Goal: Information Seeking & Learning: Learn about a topic

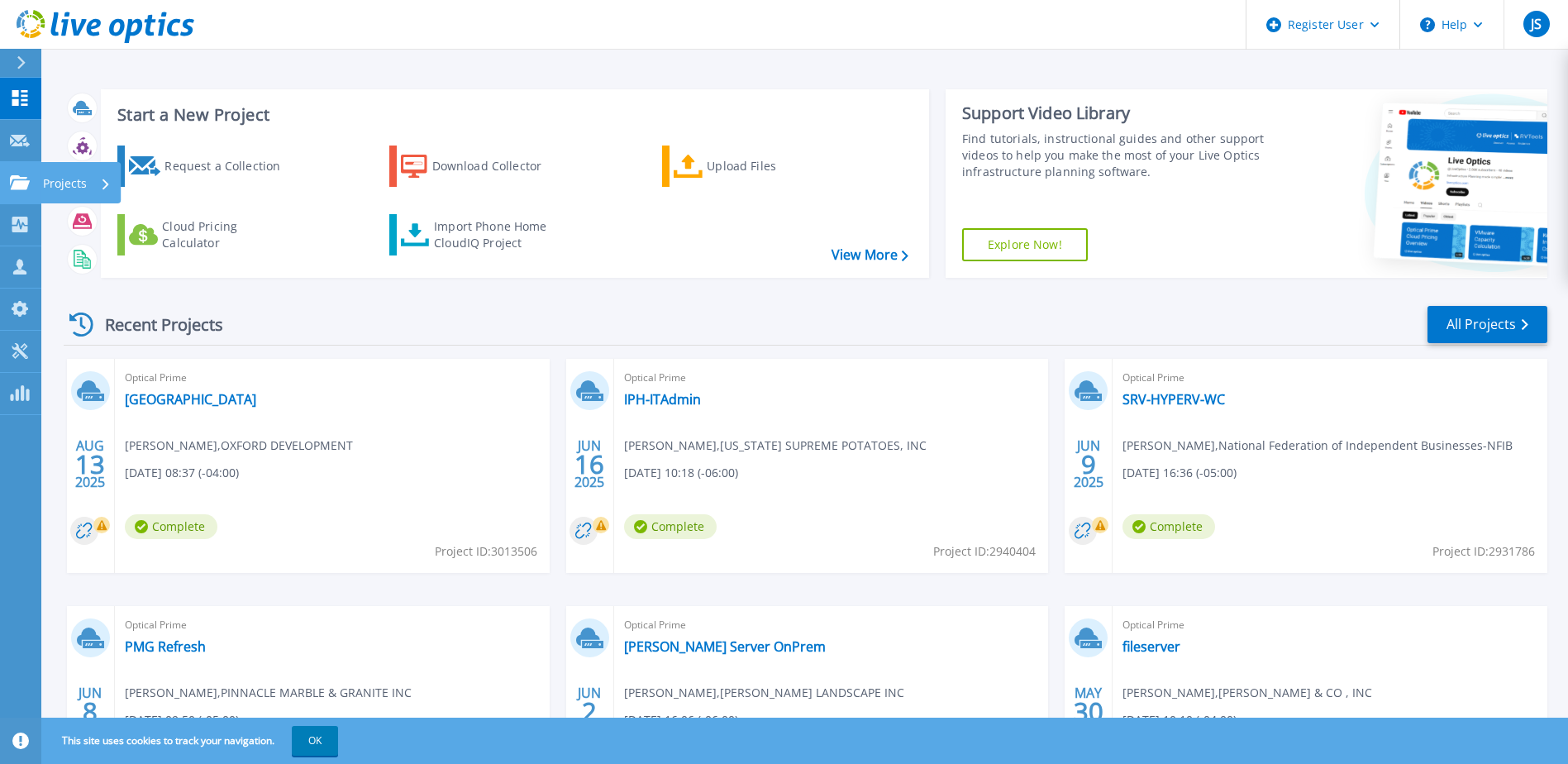
click at [24, 175] on div at bounding box center [19, 182] width 20 height 15
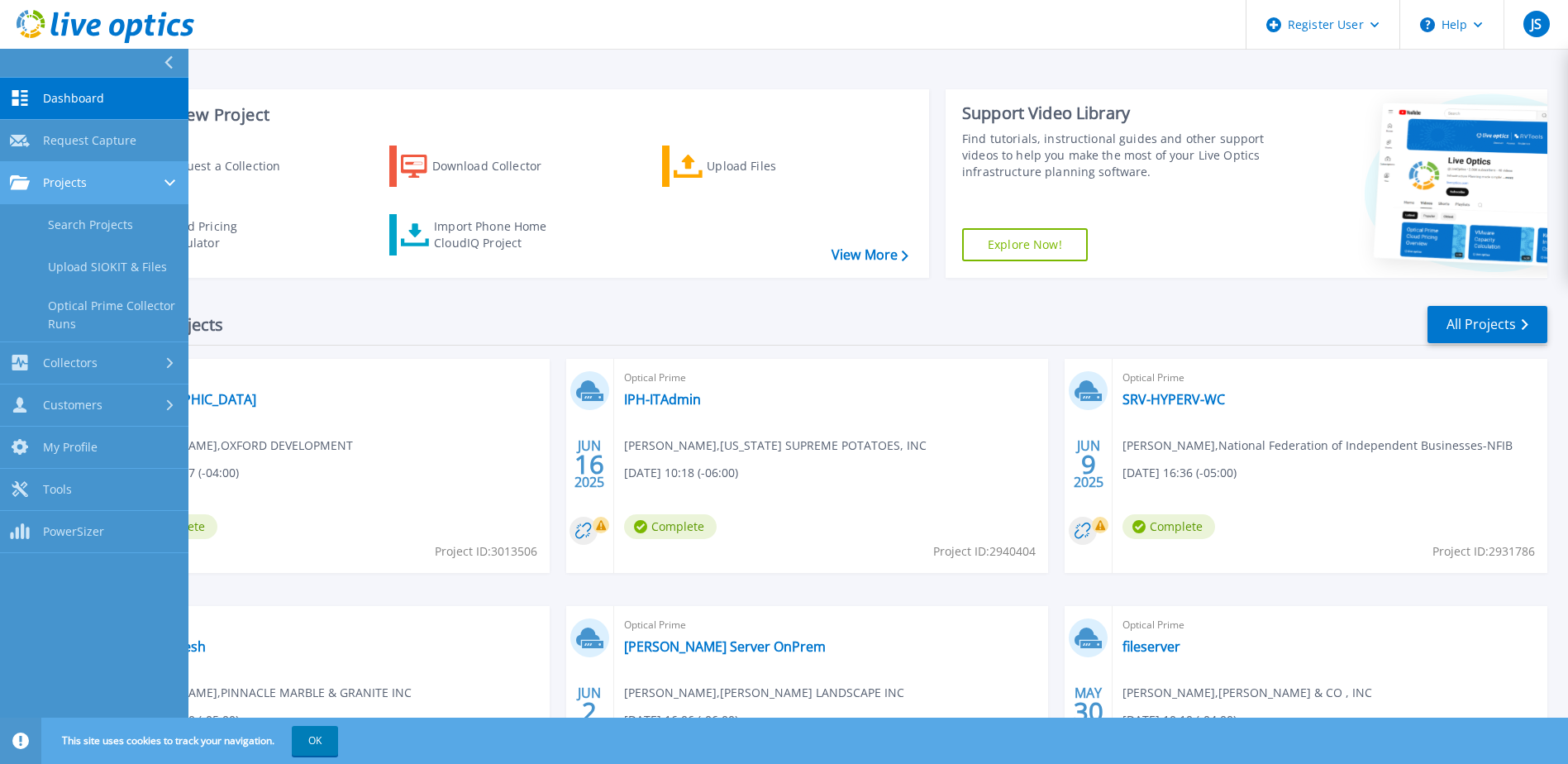
click at [107, 175] on div "Projects" at bounding box center [94, 182] width 168 height 15
click at [96, 195] on link "Projects Projects" at bounding box center [94, 183] width 188 height 42
click at [99, 219] on link "Search Projects" at bounding box center [94, 225] width 188 height 42
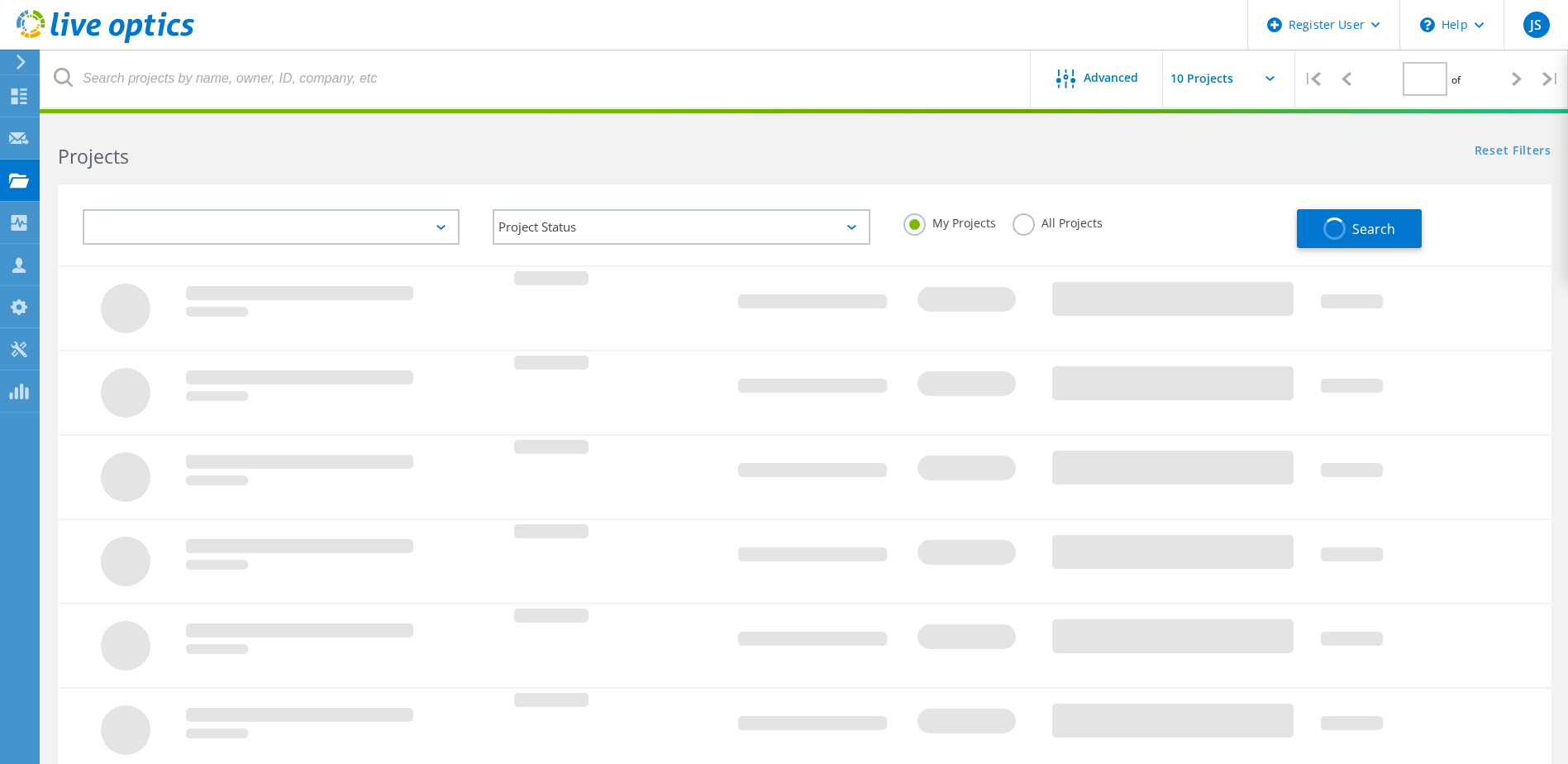
type input "1"
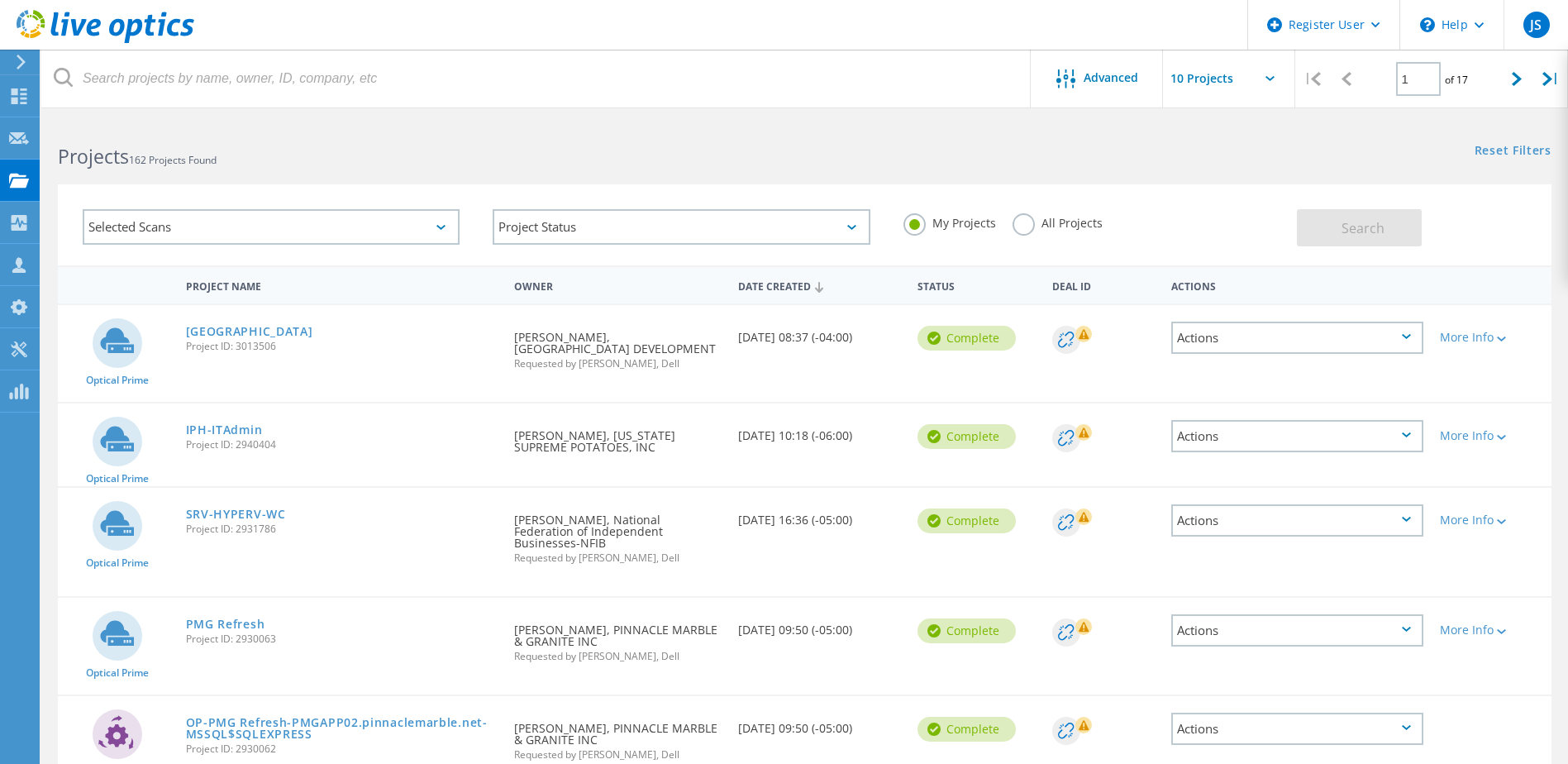
click at [239, 223] on div "Selected Scans" at bounding box center [271, 227] width 377 height 36
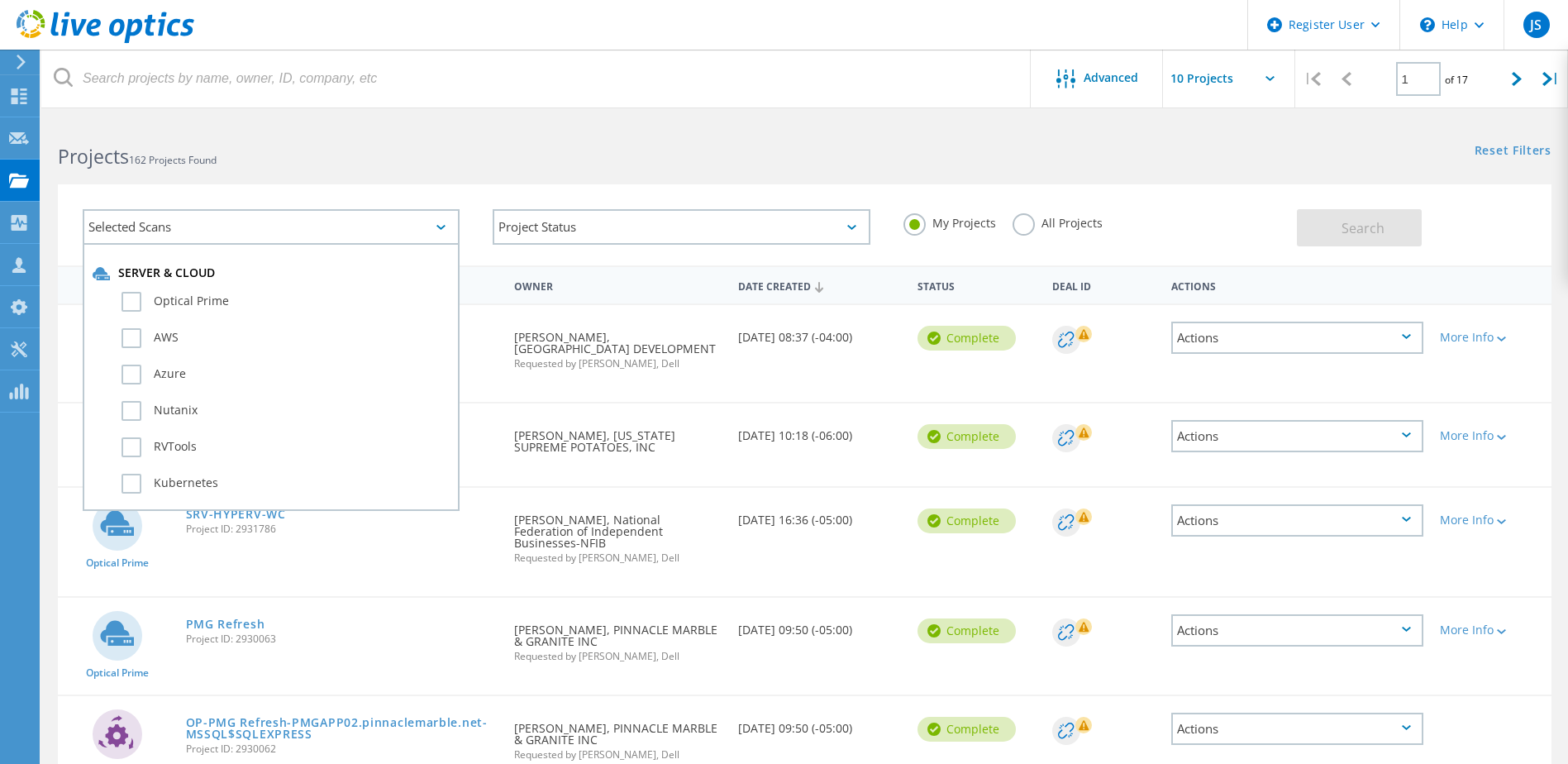
click at [211, 225] on div "Selected Scans" at bounding box center [271, 227] width 377 height 36
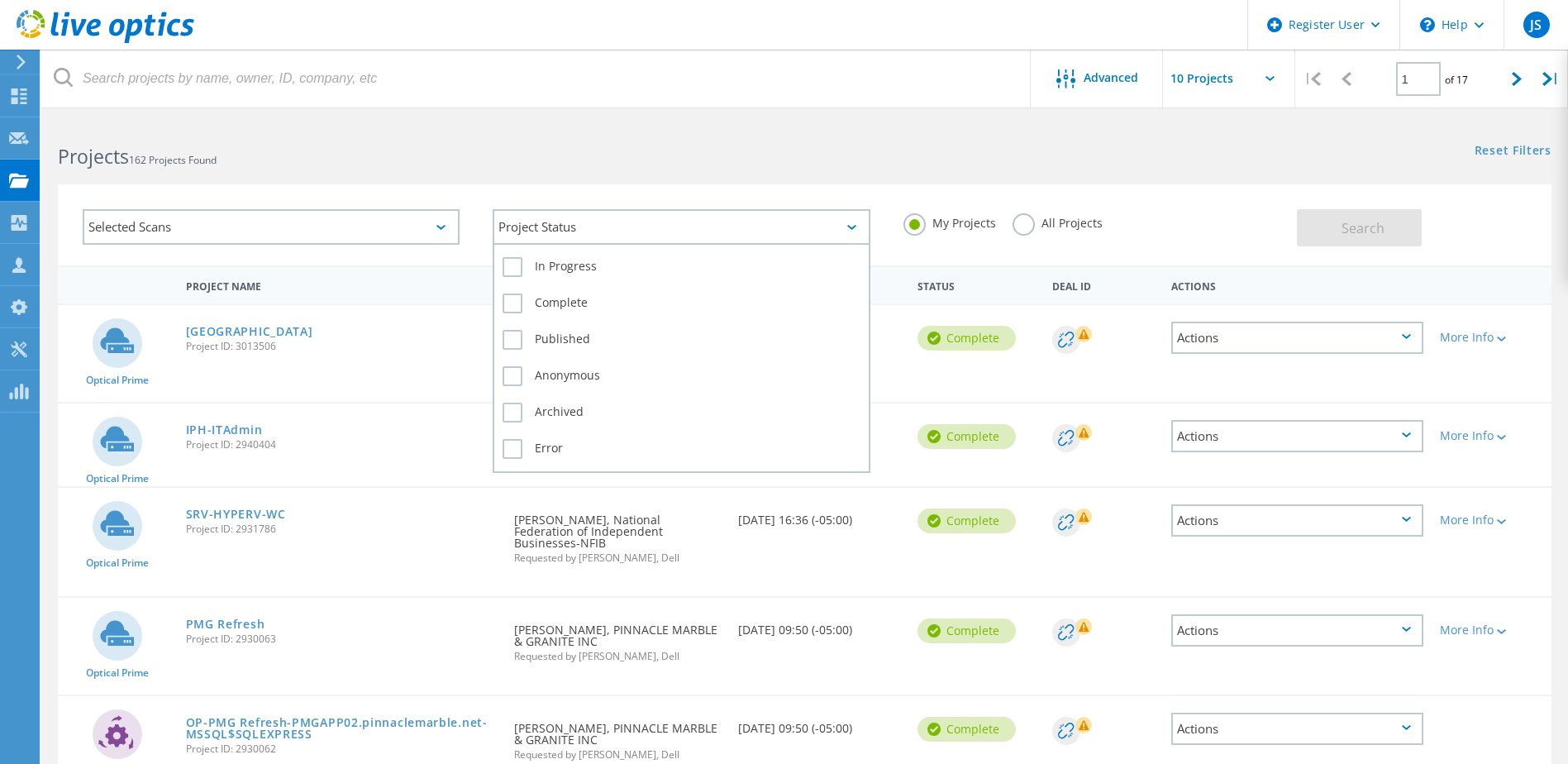
click at [650, 229] on div "Project Status" at bounding box center [681, 227] width 377 height 36
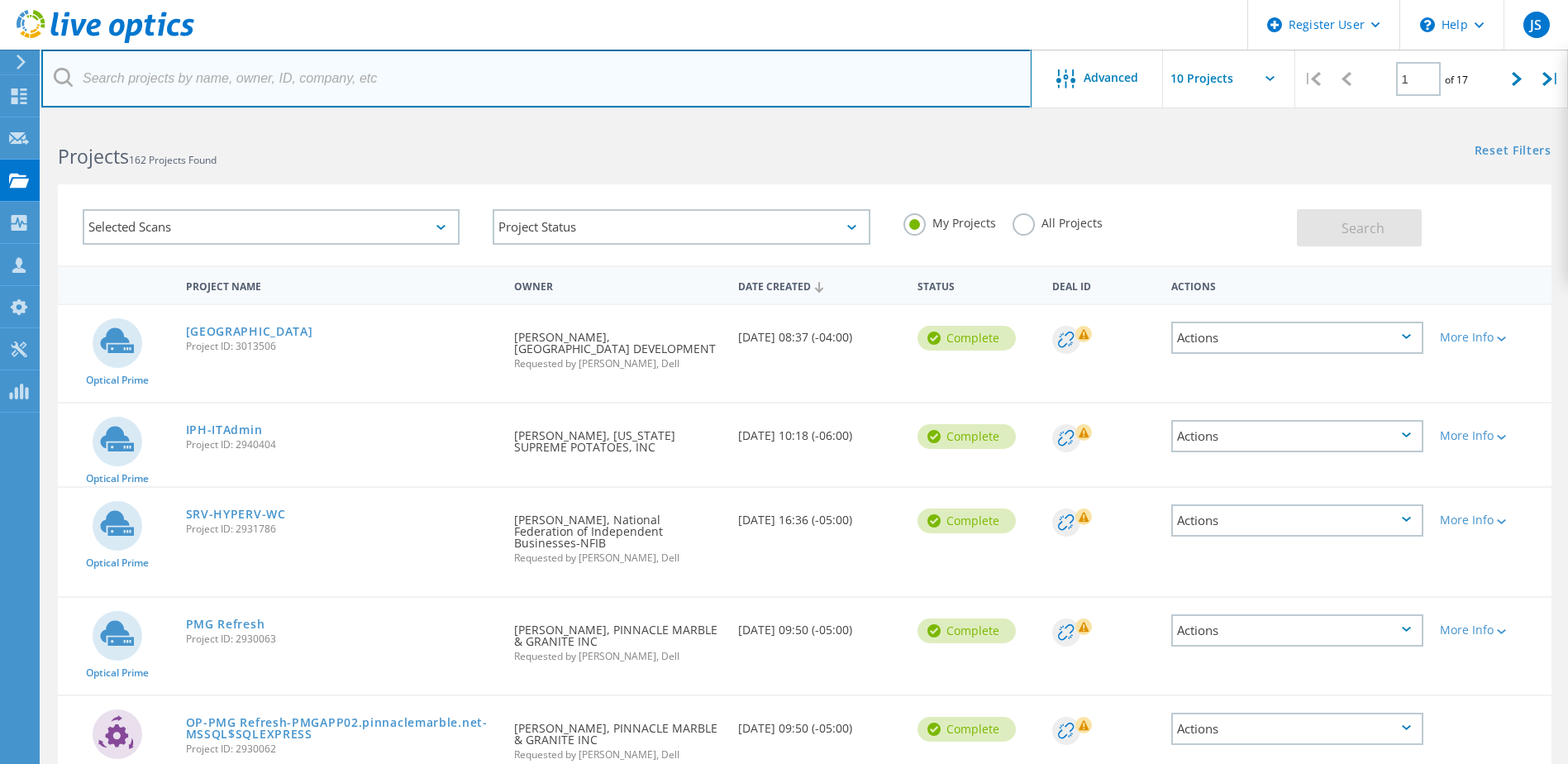
click at [452, 81] on input "text" at bounding box center [536, 79] width 990 height 58
paste input "EDELMAN & EDELMAN"
type input "EDELMAN & EDELMAN"
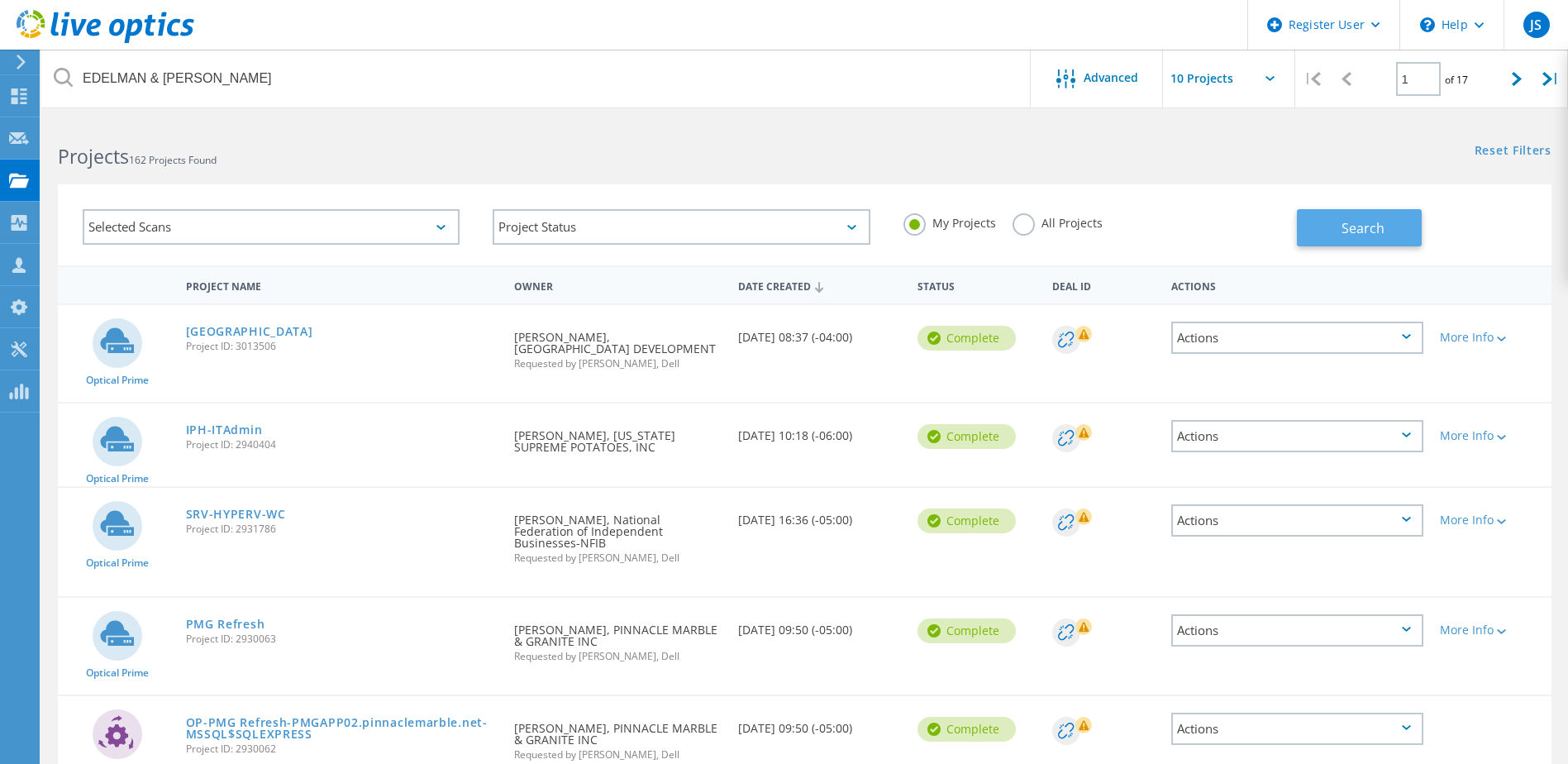
click at [1358, 230] on span "Search" at bounding box center [1362, 228] width 43 height 18
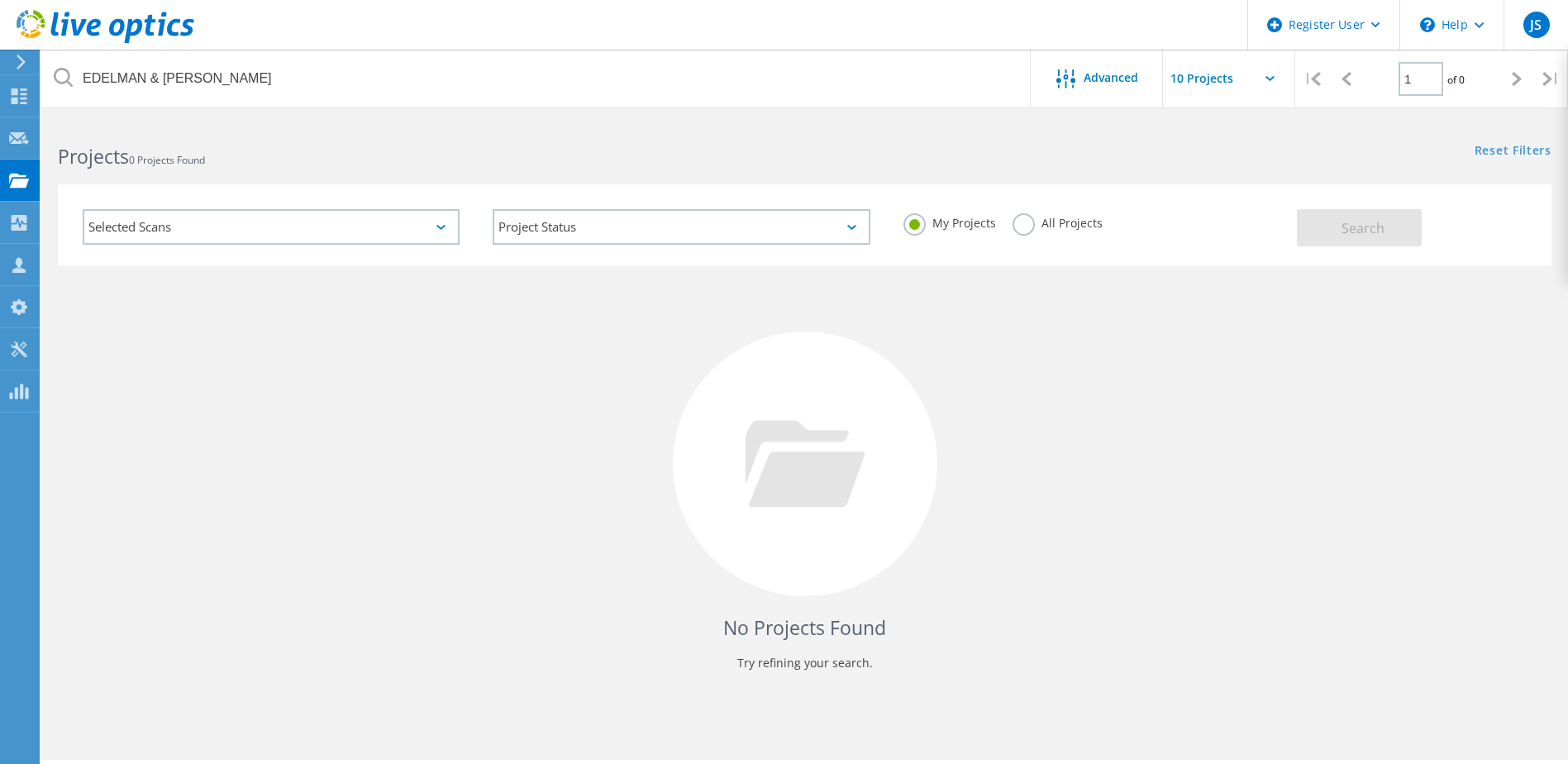
click at [1019, 218] on label "All Projects" at bounding box center [1057, 221] width 90 height 16
click at [0, 0] on input "All Projects" at bounding box center [0, 0] width 0 height 0
click at [1359, 229] on span "Search" at bounding box center [1362, 228] width 43 height 18
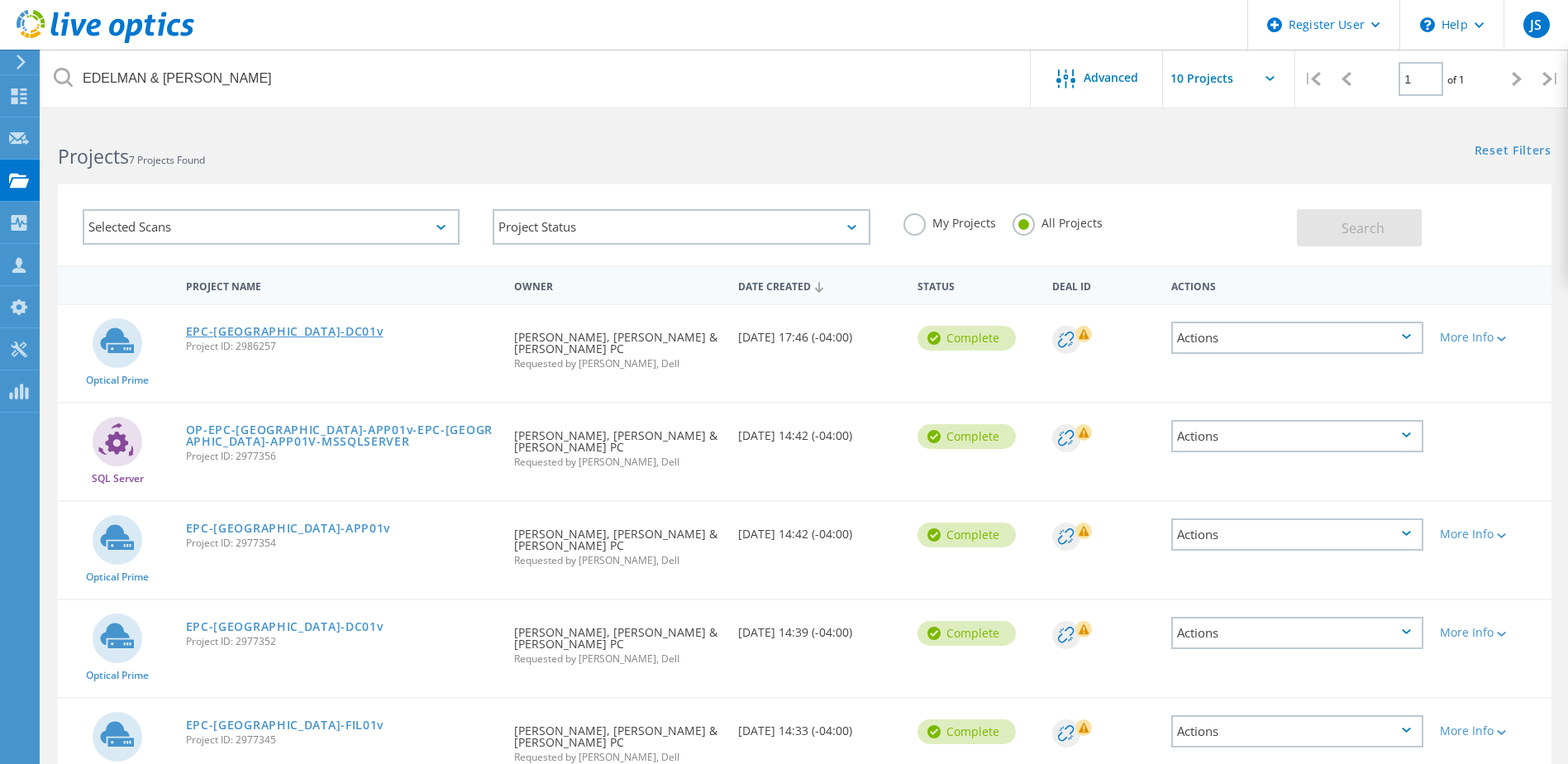
click at [254, 333] on link "EPC-[GEOGRAPHIC_DATA]-DC01v" at bounding box center [284, 331] width 197 height 11
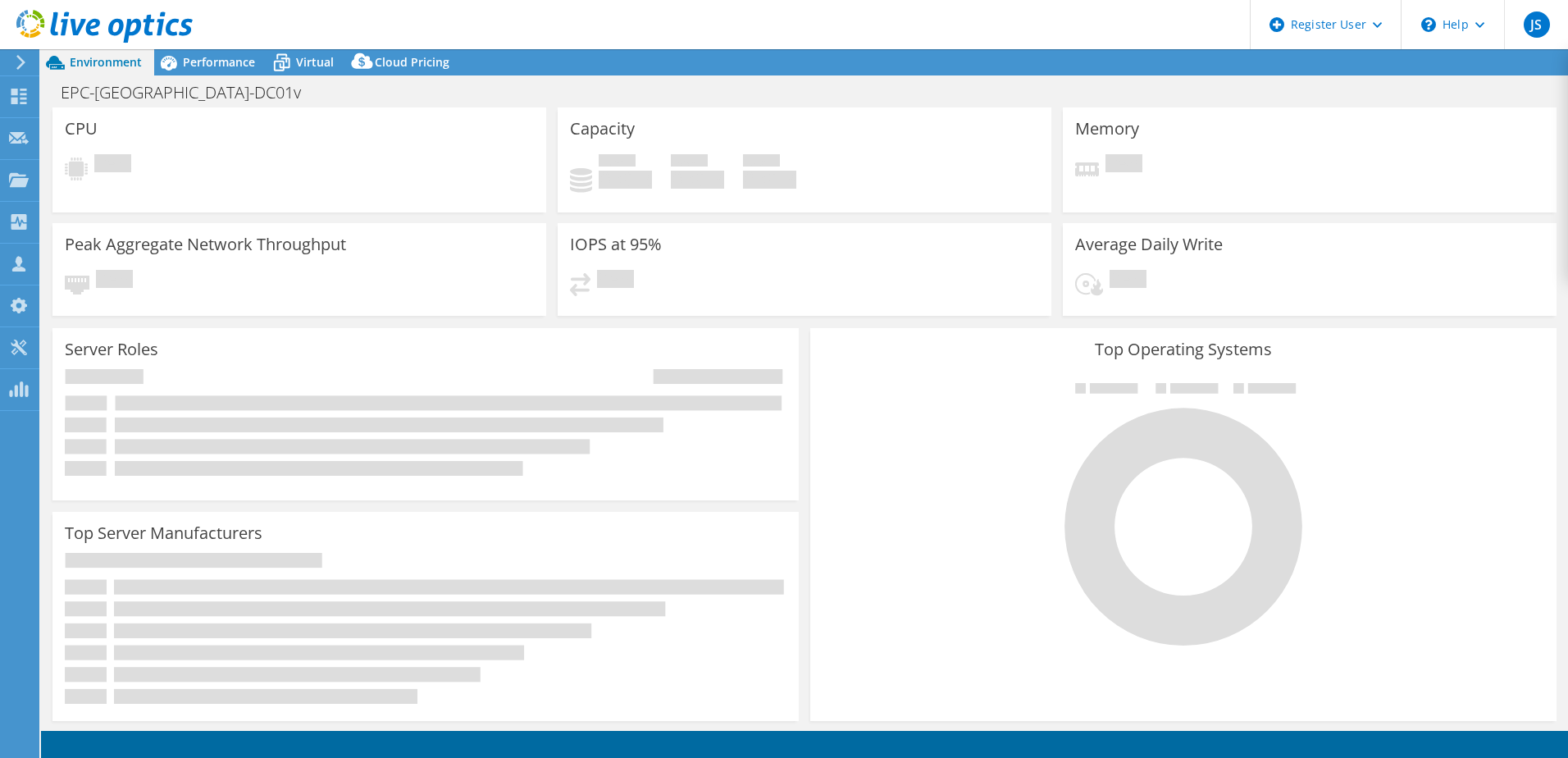
select select "USD"
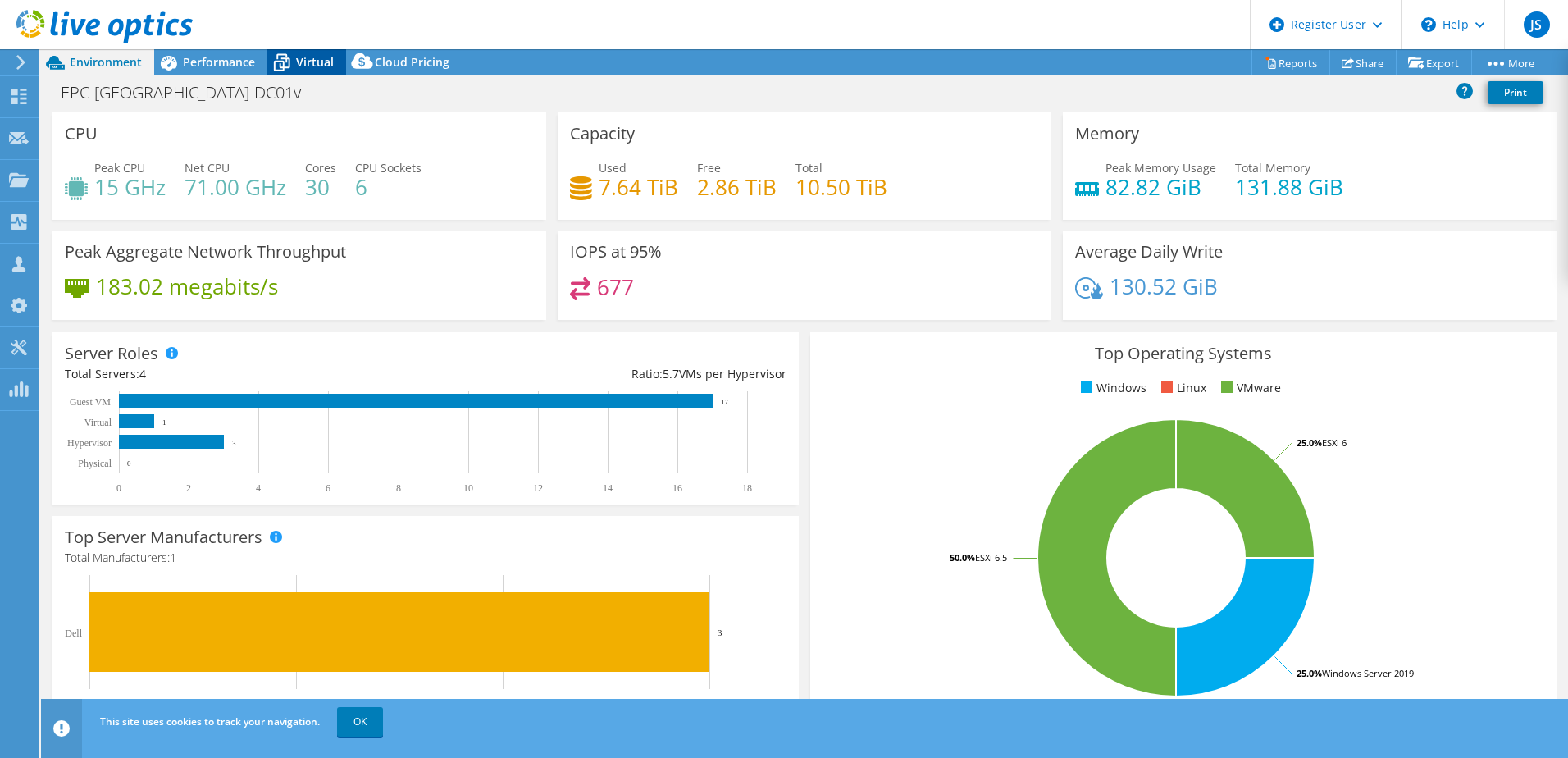
click at [315, 57] on span "Virtual" at bounding box center [315, 62] width 37 height 16
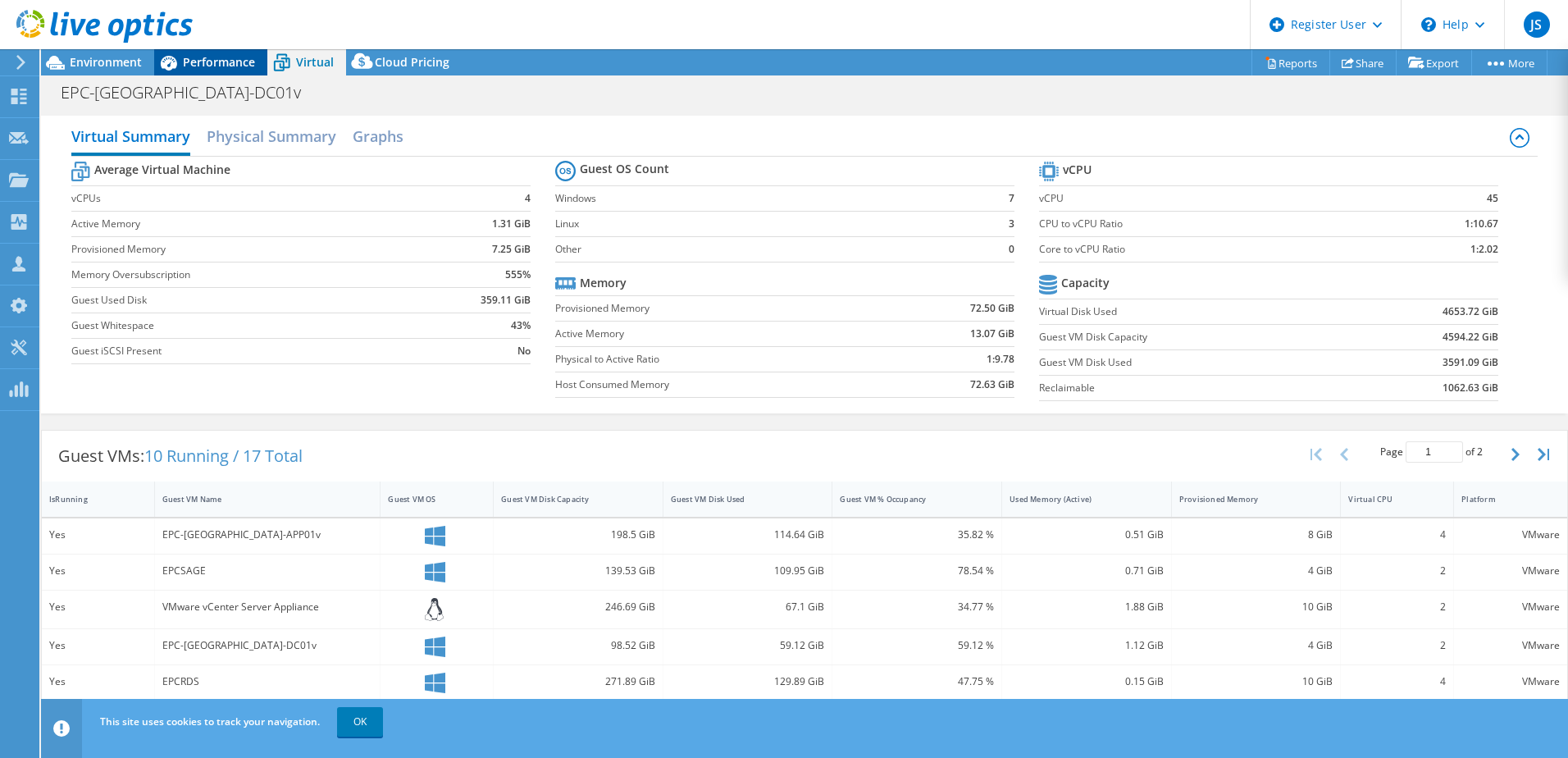
click at [241, 56] on span "Performance" at bounding box center [218, 62] width 72 height 16
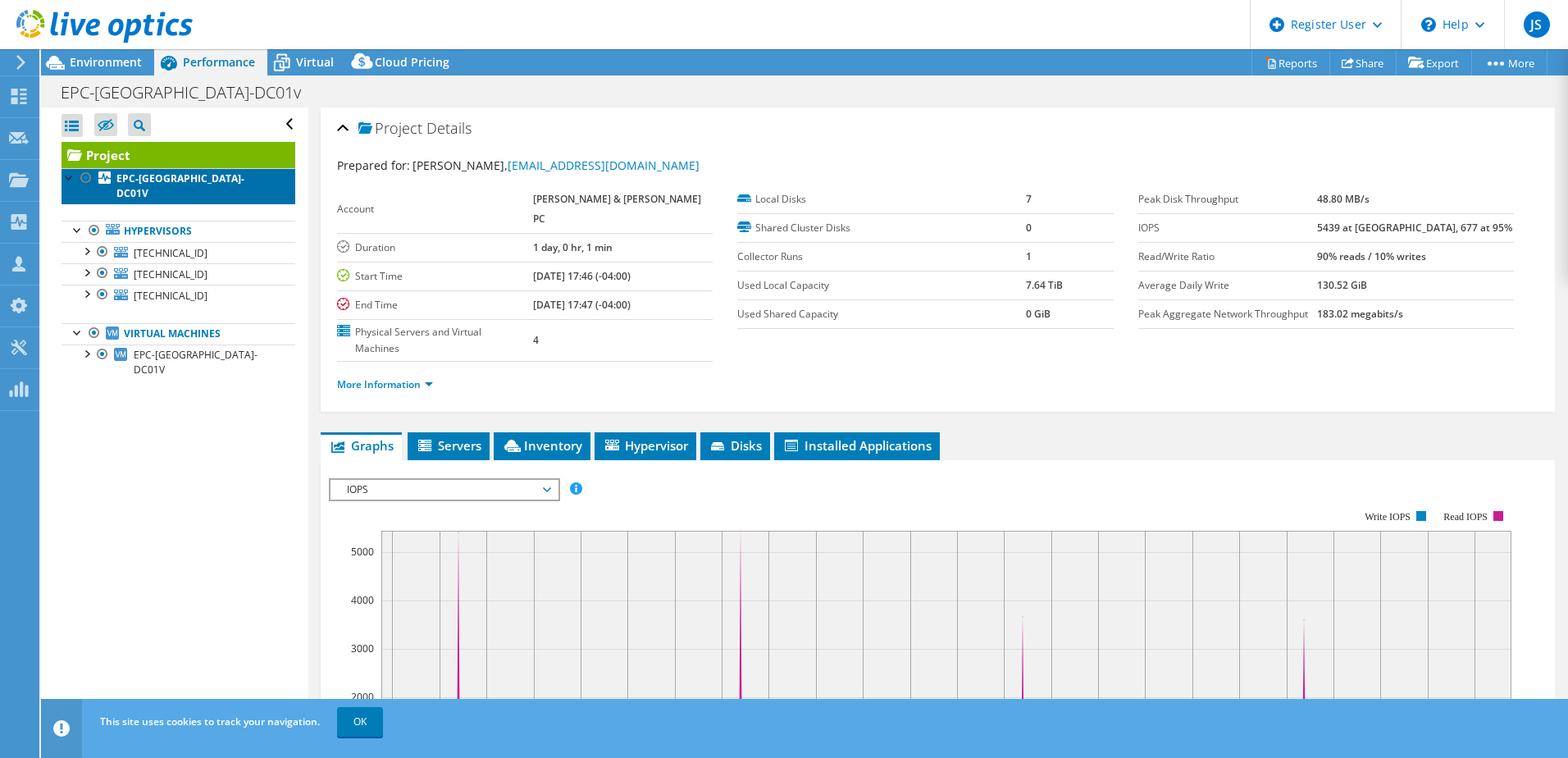
click at [181, 182] on b "EPC-[GEOGRAPHIC_DATA]-DC01V" at bounding box center [180, 185] width 128 height 29
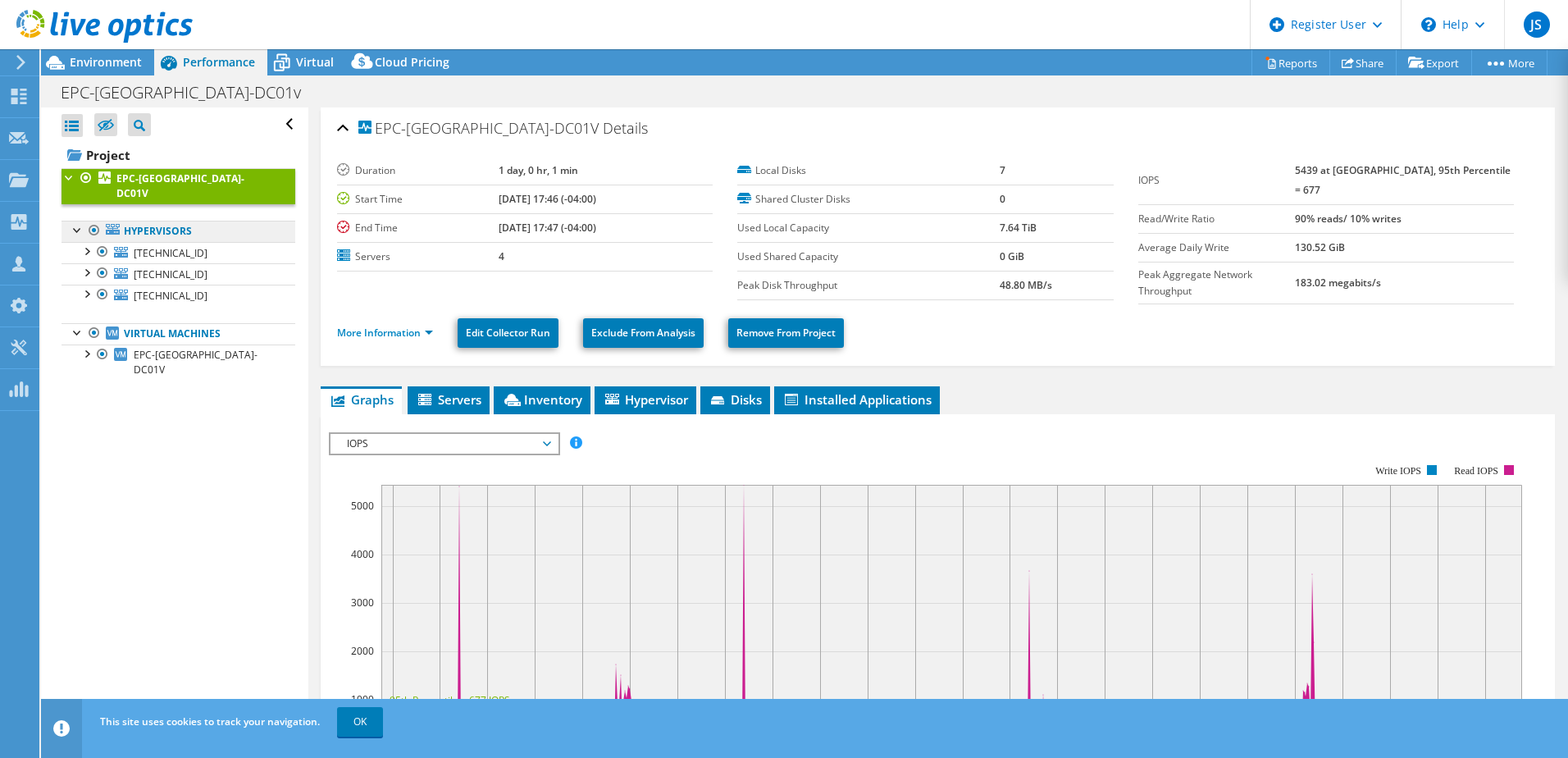
click at [169, 221] on link "Hypervisors" at bounding box center [178, 231] width 234 height 22
click at [77, 221] on div at bounding box center [77, 229] width 17 height 17
click at [80, 323] on div at bounding box center [77, 331] width 17 height 17
click at [79, 323] on div at bounding box center [77, 331] width 17 height 17
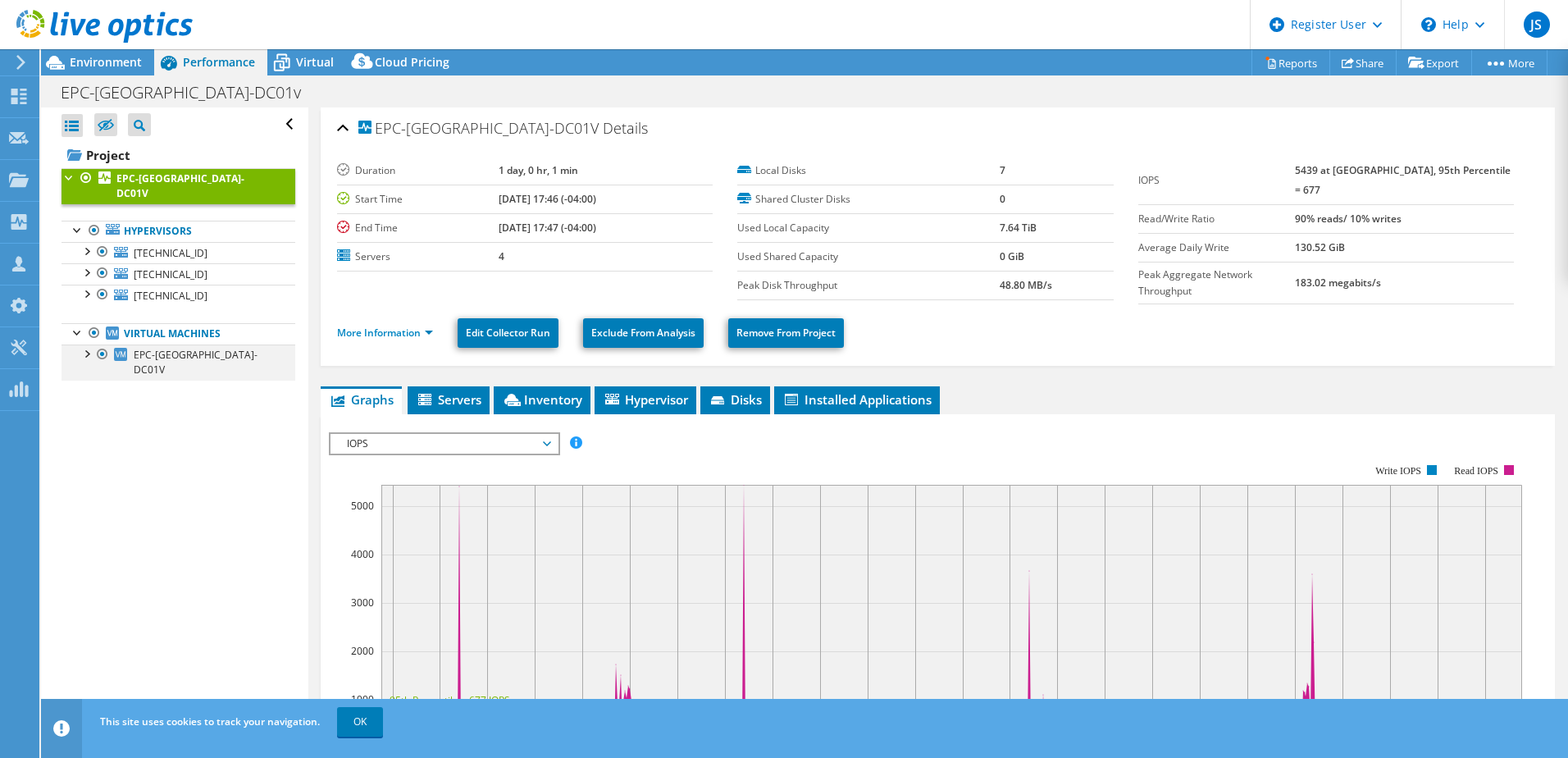
click at [88, 344] on div at bounding box center [86, 352] width 17 height 17
click at [151, 221] on link "Hypervisors" at bounding box center [178, 231] width 234 height 22
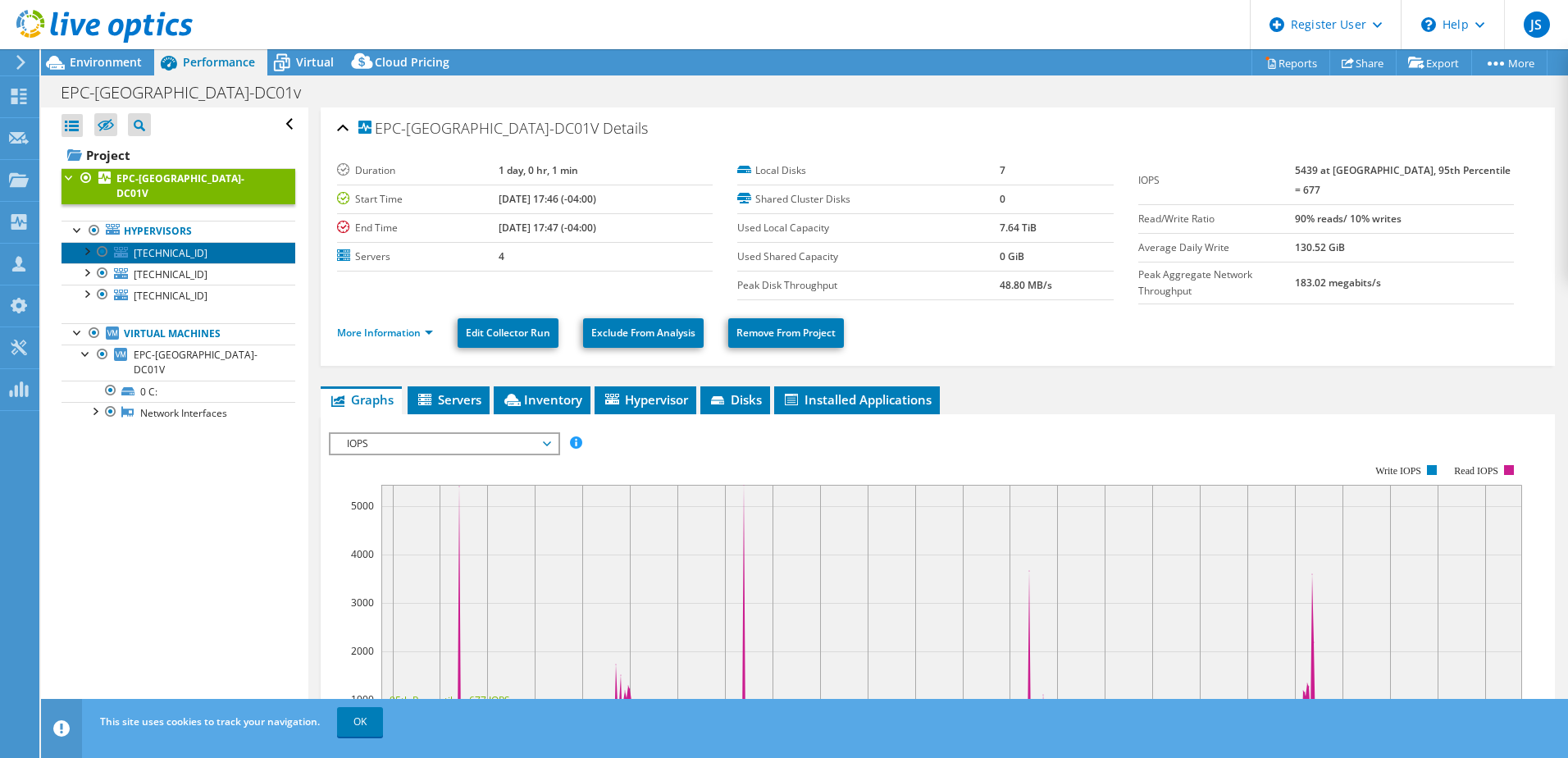
click at [165, 246] on span "[TECHNICAL_ID]" at bounding box center [170, 253] width 74 height 14
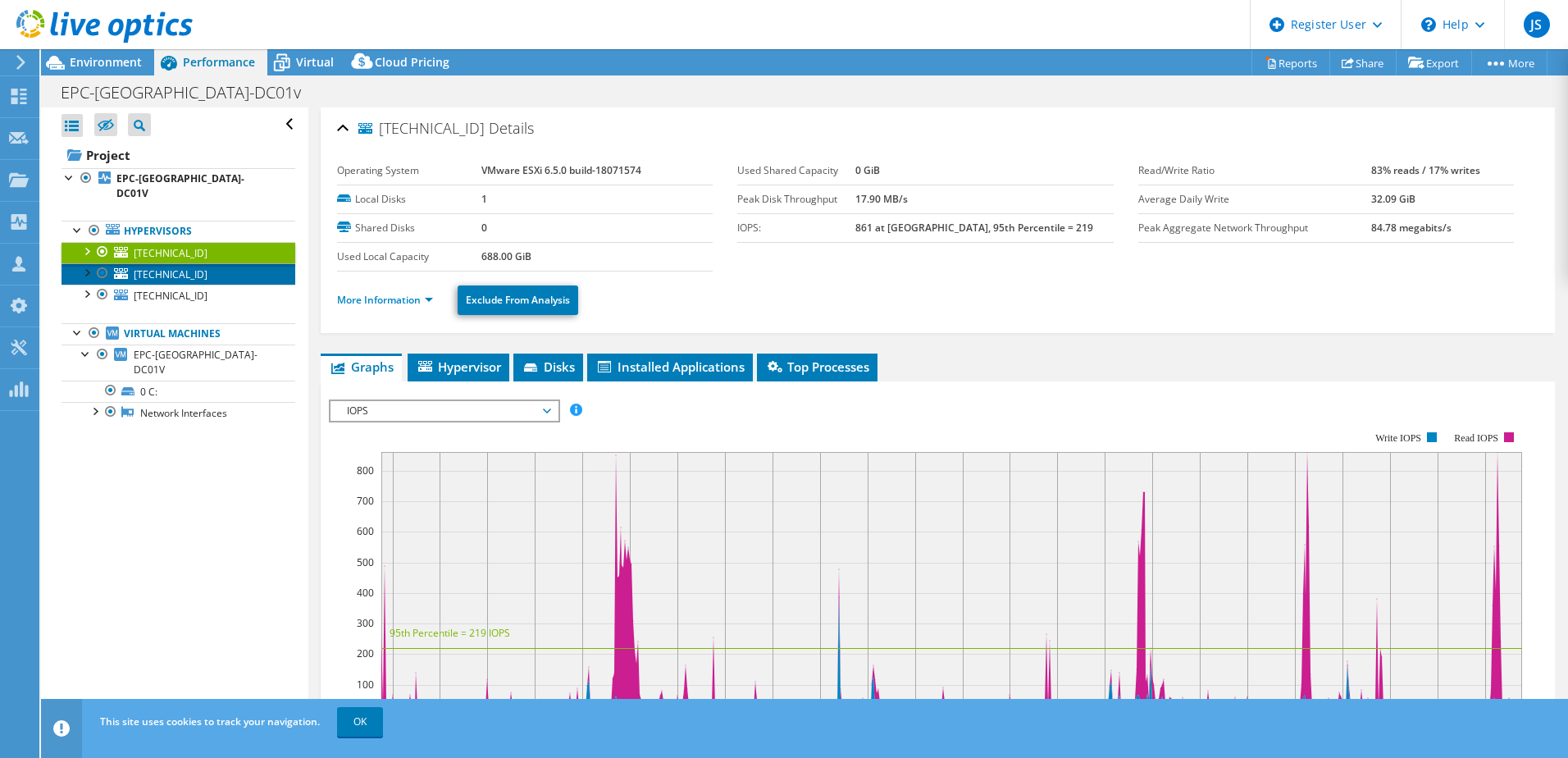
click at [172, 268] on span "[TECHNICAL_ID]" at bounding box center [170, 275] width 74 height 14
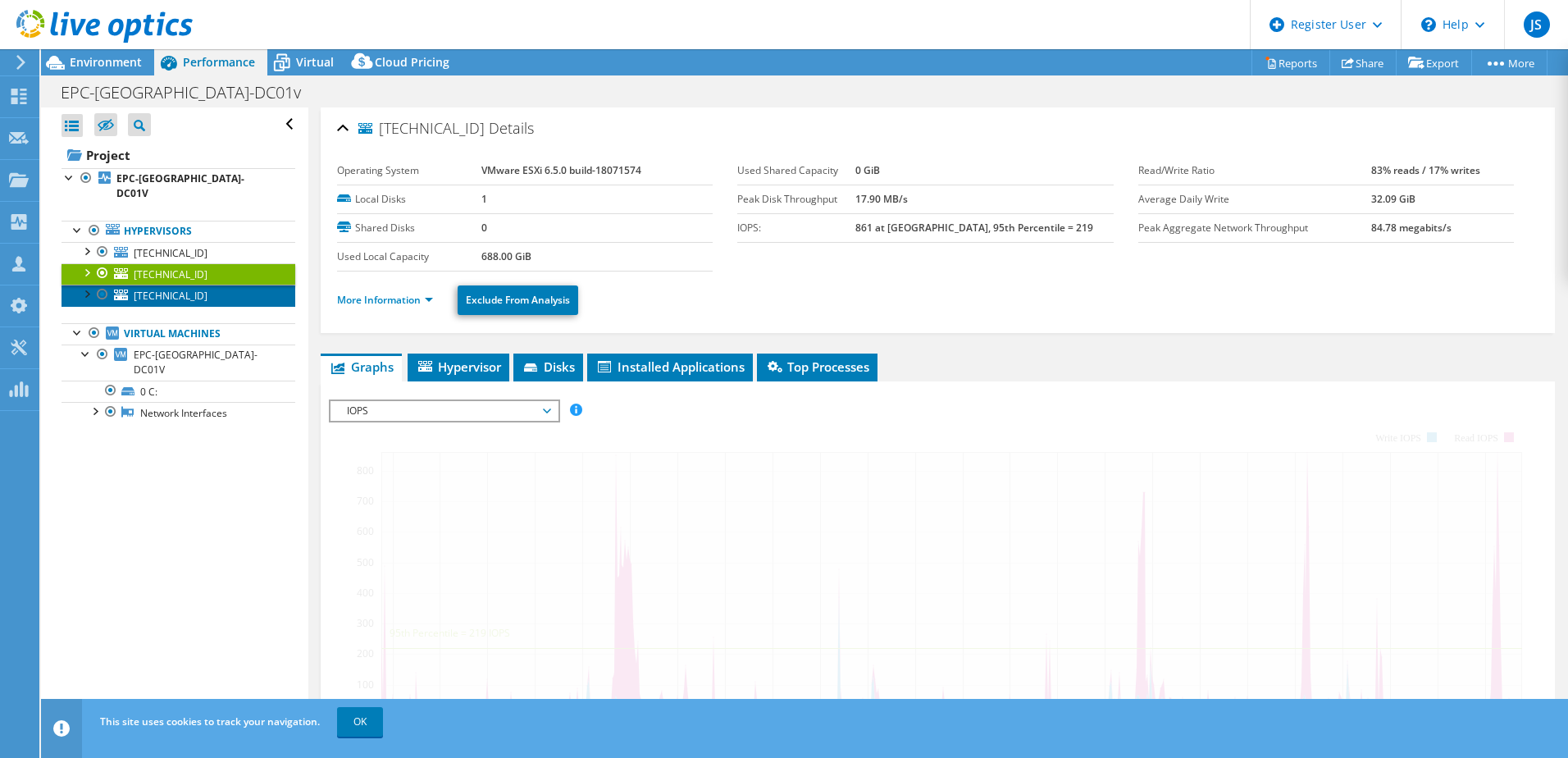
click at [167, 289] on span "[TECHNICAL_ID]" at bounding box center [170, 296] width 74 height 14
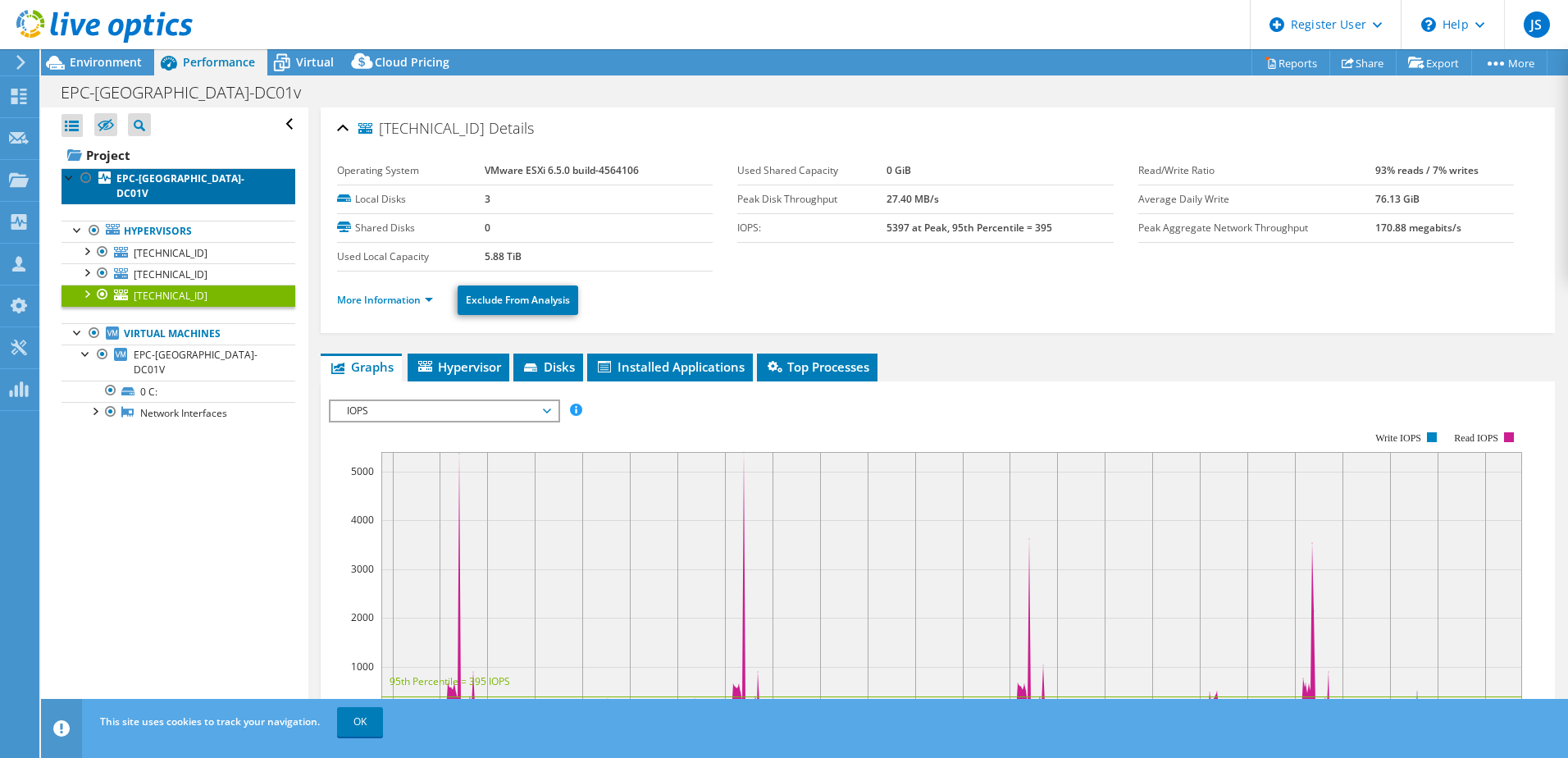
click at [152, 176] on b "EPC-[GEOGRAPHIC_DATA]-DC01V" at bounding box center [180, 185] width 128 height 29
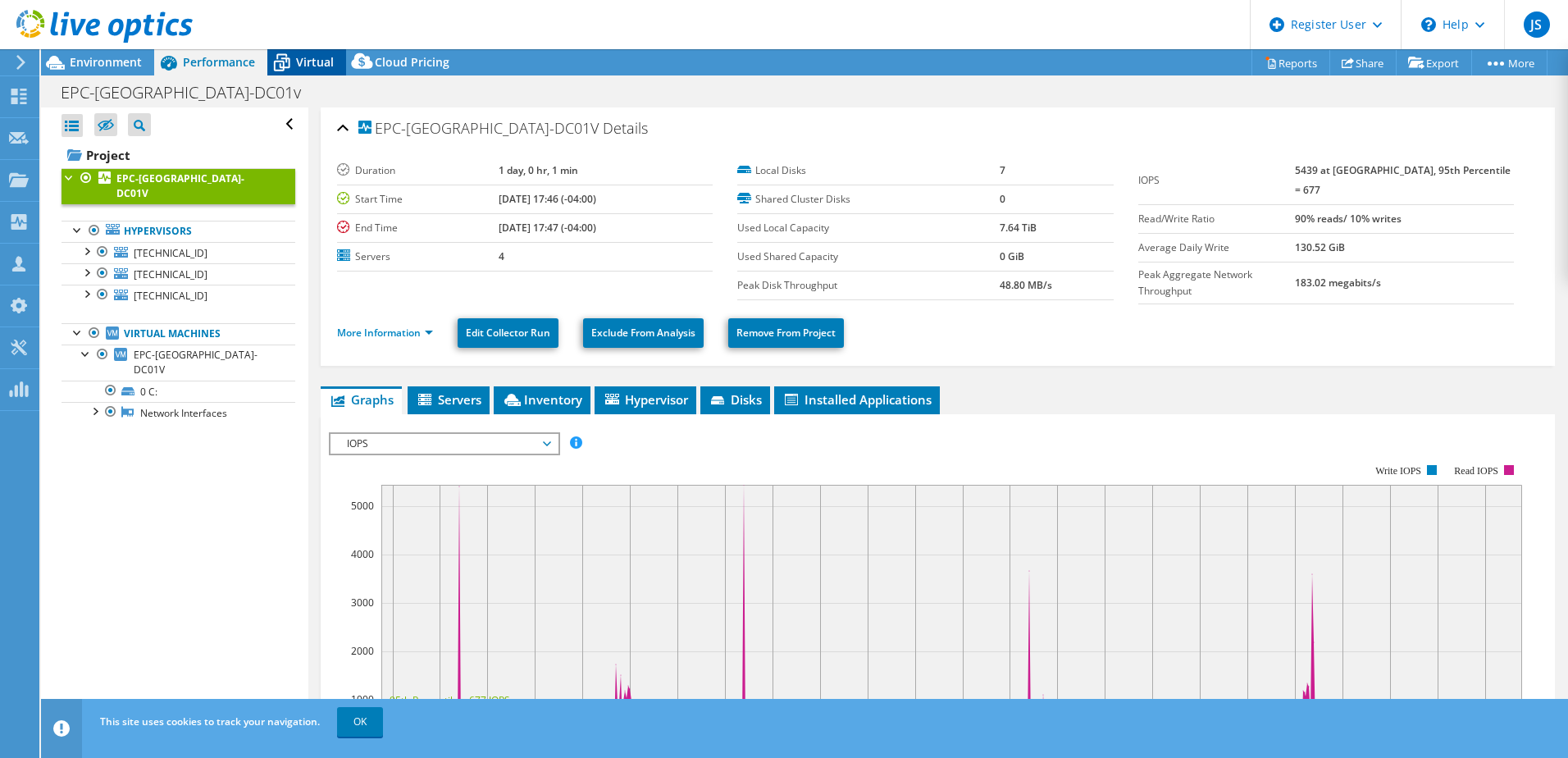
click at [322, 58] on span "Virtual" at bounding box center [315, 62] width 37 height 16
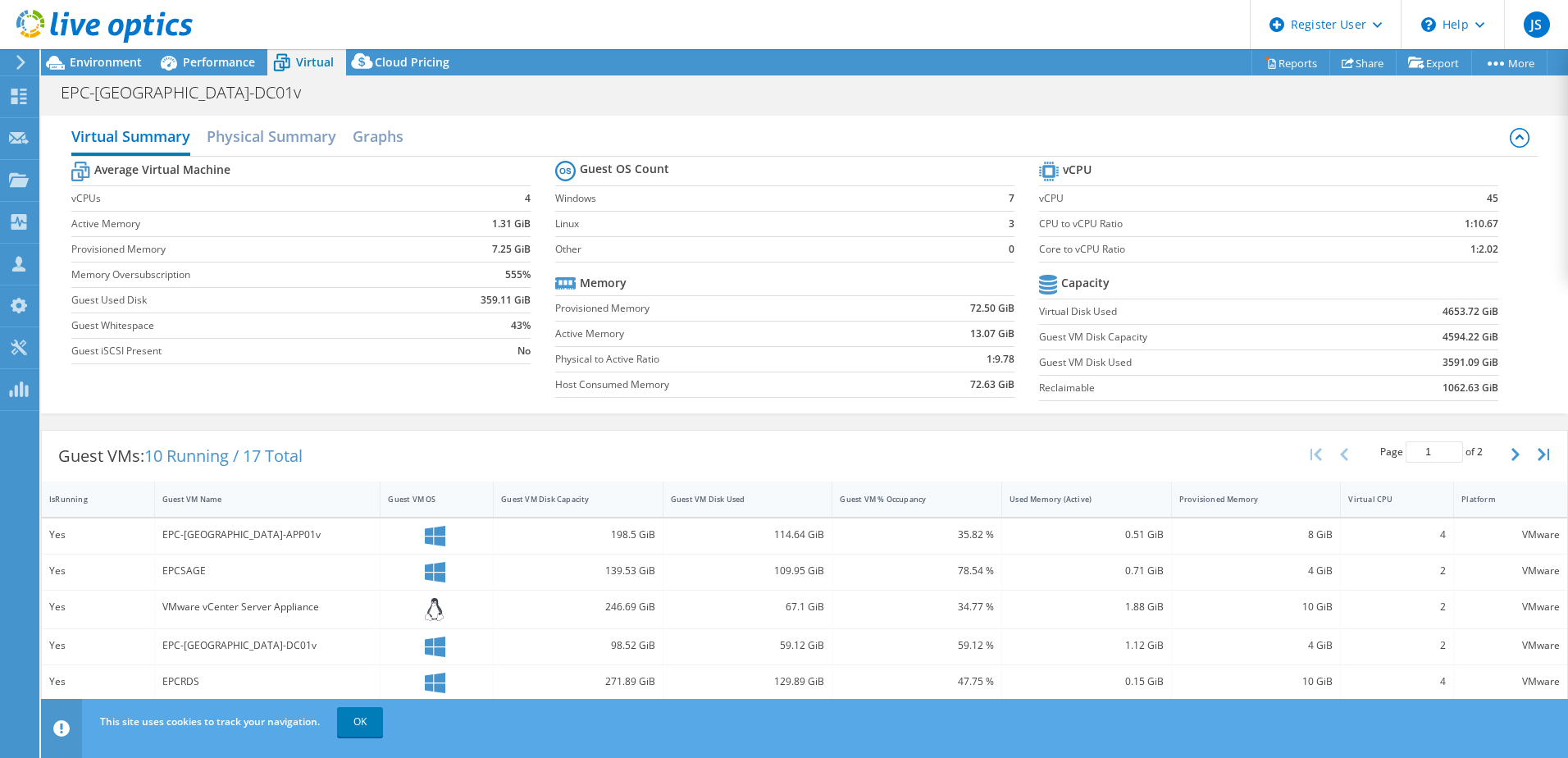
click at [232, 602] on div "VMware vCenter Server Appliance" at bounding box center [268, 607] width 210 height 18
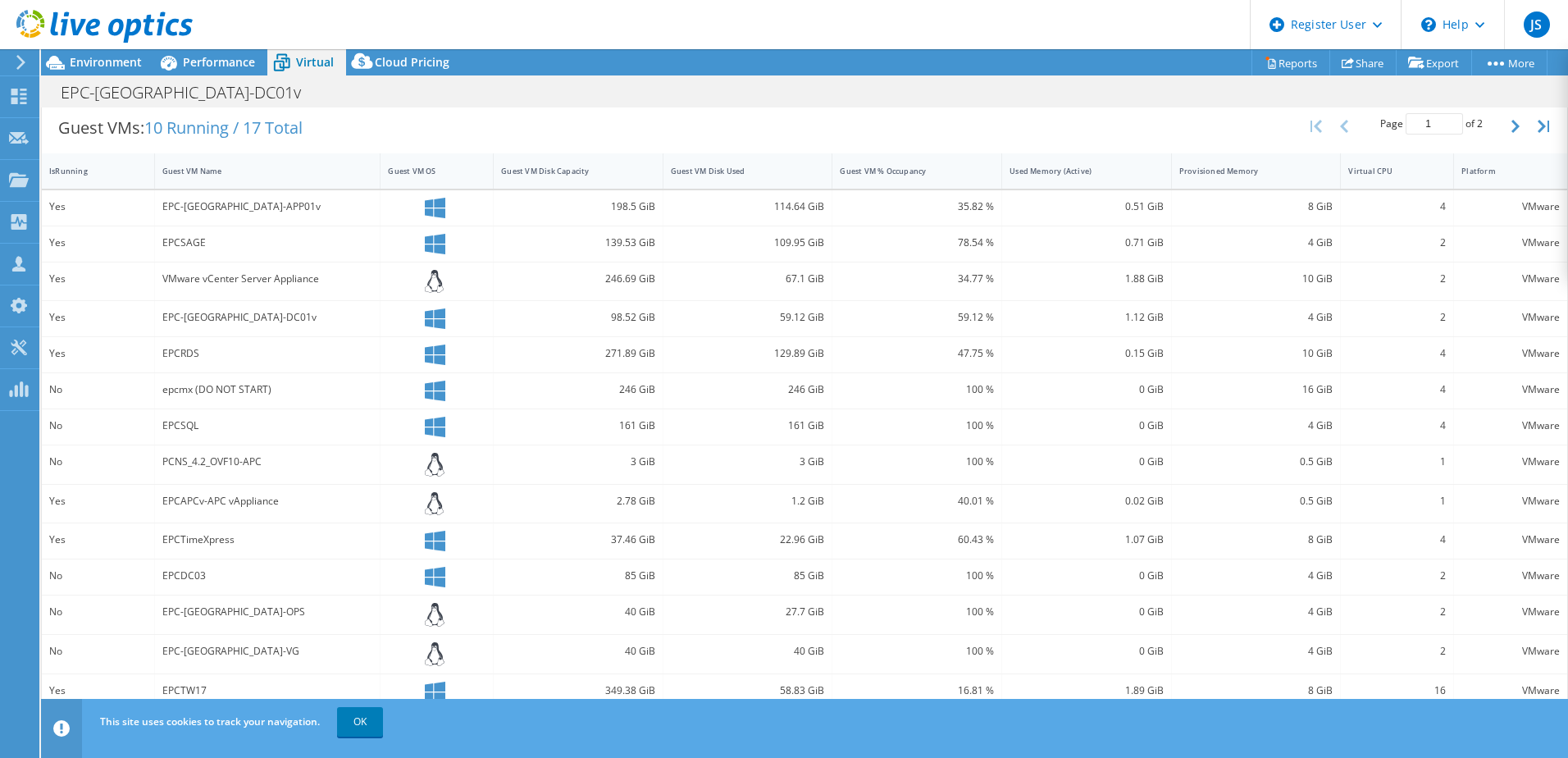
scroll to position [246, 0]
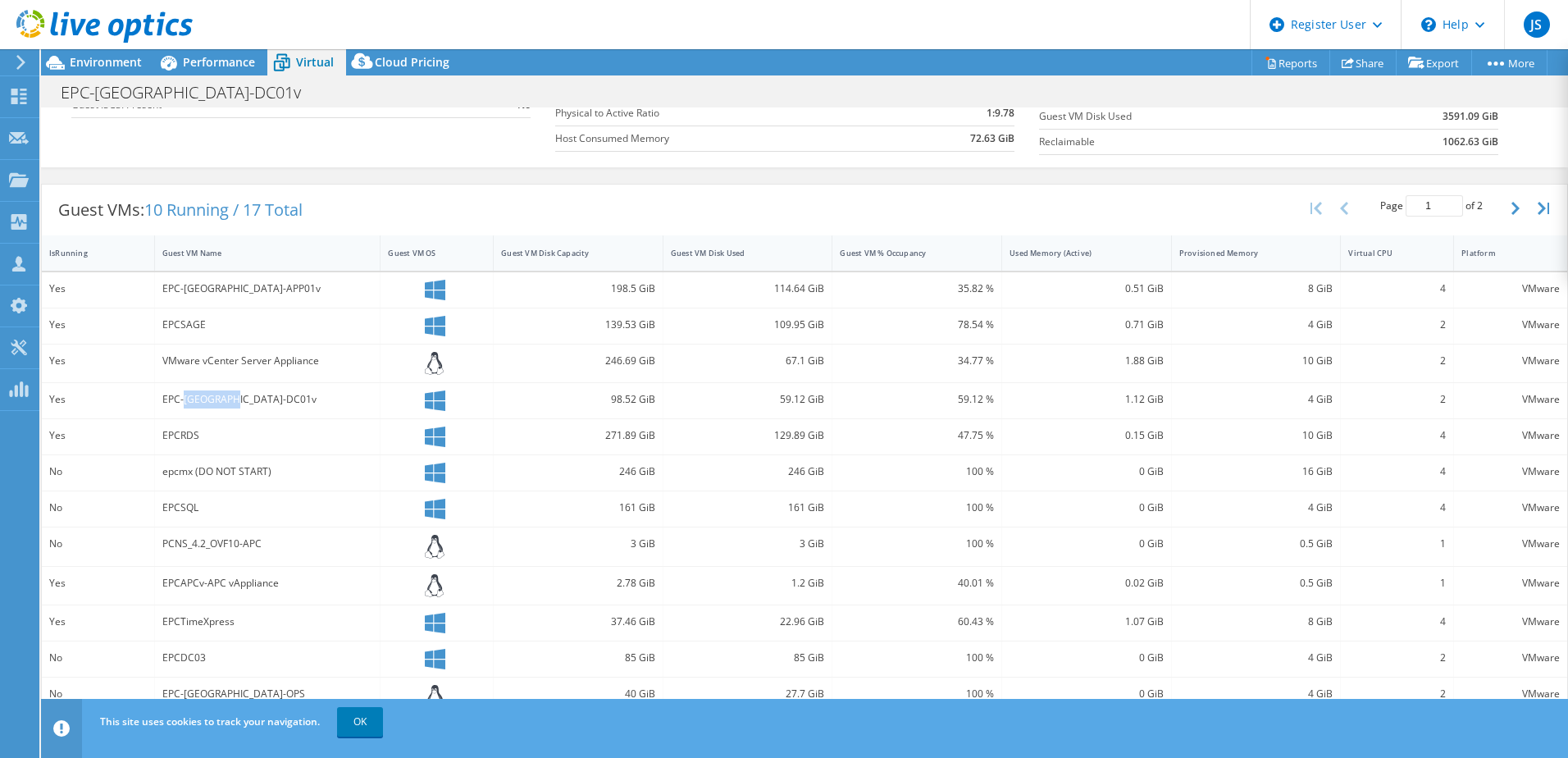
drag, startPoint x: 182, startPoint y: 397, endPoint x: 269, endPoint y: 409, distance: 87.8
click at [269, 409] on div "EPC-[GEOGRAPHIC_DATA]-DC01v" at bounding box center [268, 401] width 226 height 36
drag, startPoint x: 269, startPoint y: 409, endPoint x: 163, endPoint y: 437, distance: 109.6
click at [163, 437] on div "EPCRDS" at bounding box center [268, 436] width 210 height 18
drag, startPoint x: 163, startPoint y: 437, endPoint x: 125, endPoint y: 506, distance: 78.8
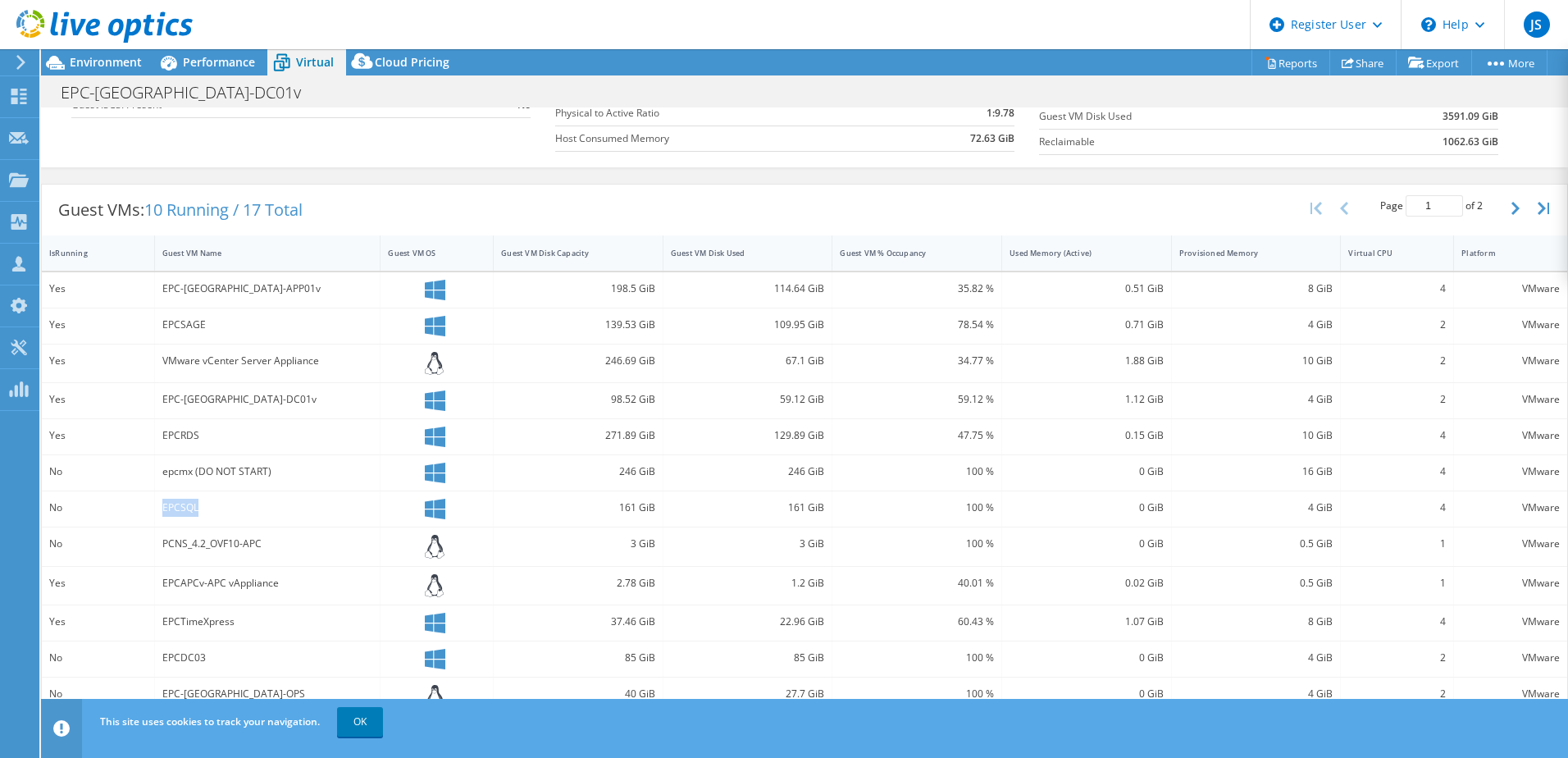
click at [125, 506] on div "No EPCSQL 161 GiB 161 GiB 100 % 0 GiB 4 GiB 4 VMware" at bounding box center [804, 509] width 1525 height 36
drag, startPoint x: 125, startPoint y: 506, endPoint x: 681, endPoint y: 573, distance: 560.0
click at [681, 573] on div "Yes EPC-[GEOGRAPHIC_DATA]-APP01v 198.5 GiB 114.64 GiB 35.82 % 0.51 GiB 8 GiB 4 …" at bounding box center [804, 549] width 1525 height 555
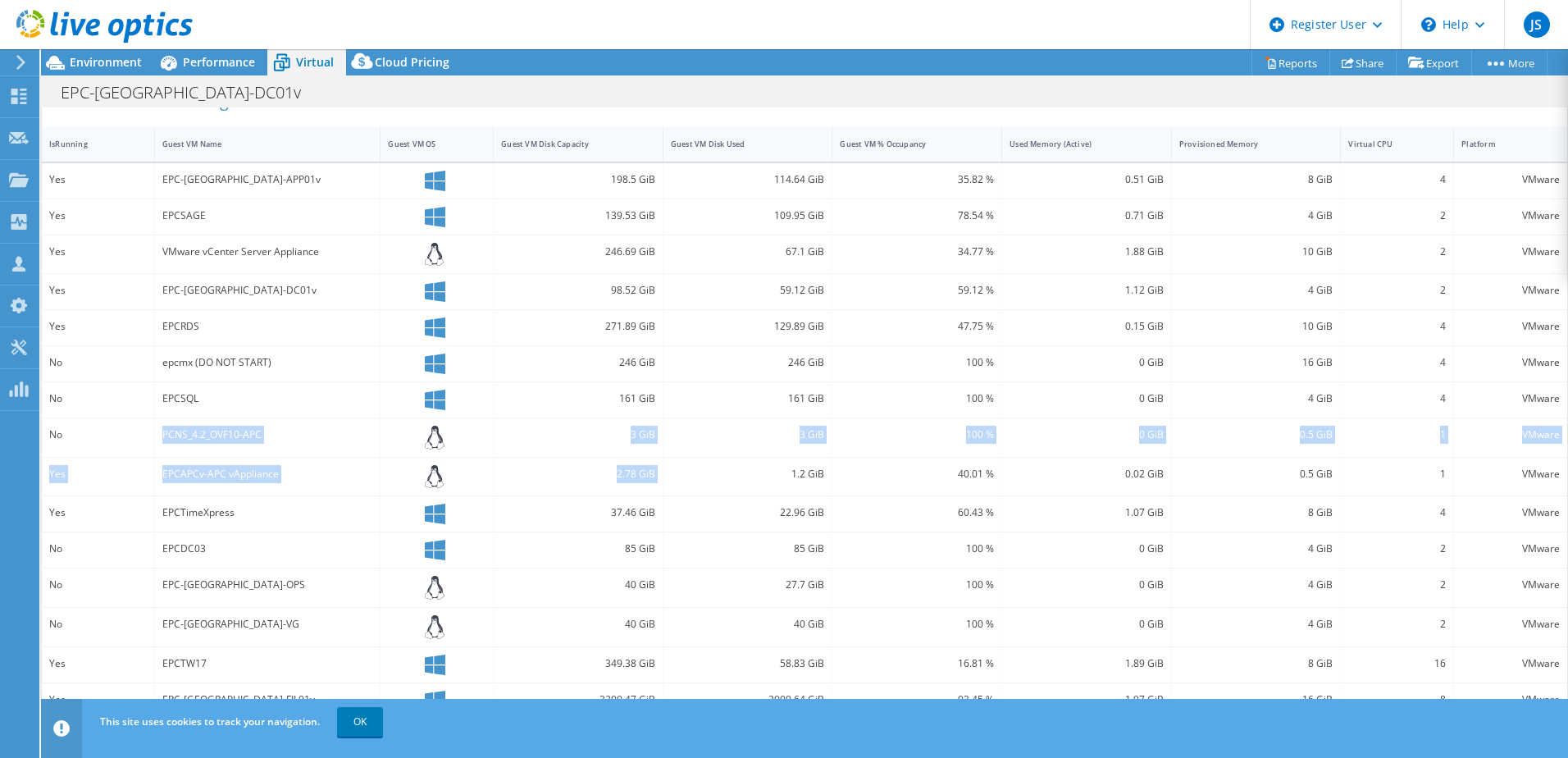
scroll to position [356, 0]
click at [0, 507] on html "JS Dell User [PERSON_NAME] [PERSON_NAME][EMAIL_ADDRESS][PERSON_NAME][DOMAIN_NAM…" at bounding box center [784, 379] width 1568 height 758
click at [114, 391] on div "No" at bounding box center [98, 396] width 97 height 18
